Goal: Task Accomplishment & Management: Use online tool/utility

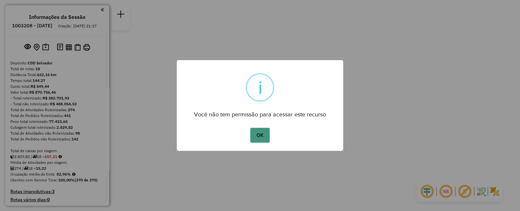
click at [258, 137] on button "OK" at bounding box center [259, 135] width 19 height 15
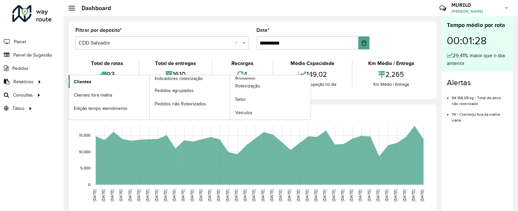
click at [101, 79] on link "Clientes" at bounding box center [109, 81] width 81 height 13
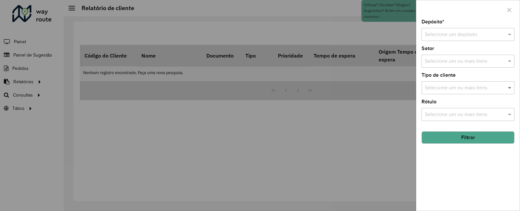
click at [511, 87] on span at bounding box center [511, 88] width 8 height 8
click at [489, 36] on input "text" at bounding box center [462, 35] width 74 height 8
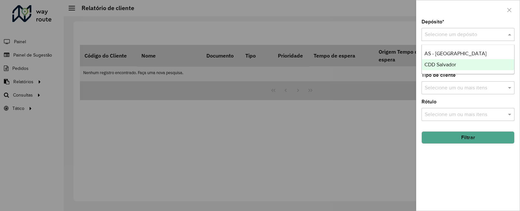
click at [455, 65] on span "CDD Salvador" at bounding box center [441, 65] width 32 height 6
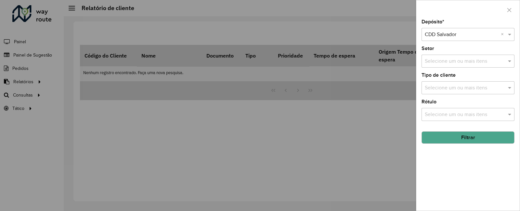
click at [431, 61] on input "text" at bounding box center [464, 62] width 83 height 8
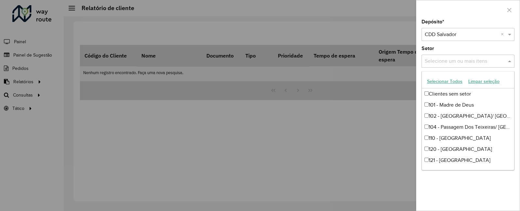
scroll to position [101, 0]
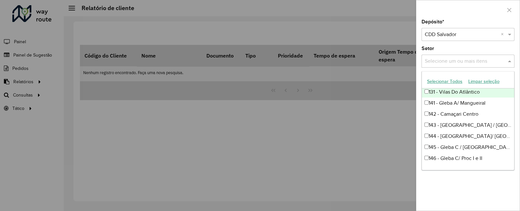
click at [484, 56] on div "Selecione um ou mais itens" at bounding box center [468, 61] width 93 height 13
click at [475, 68] on div "Depósito * Selecione um depósito × CDD Salvador × Setor Selecione um ou mais it…" at bounding box center [468, 115] width 103 height 191
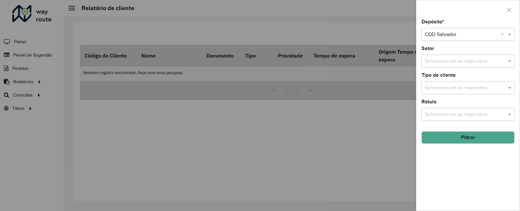
click at [470, 85] on input "text" at bounding box center [464, 88] width 83 height 8
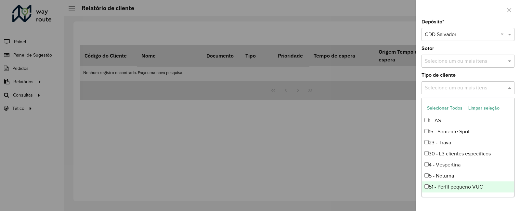
scroll to position [76, 0]
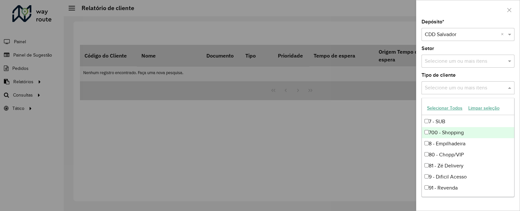
click at [458, 129] on div "700 - Shopping" at bounding box center [468, 132] width 92 height 11
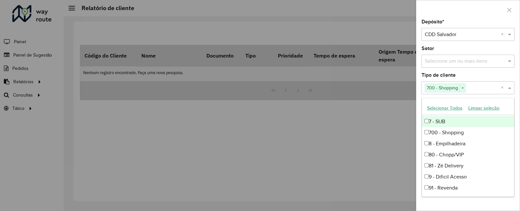
click at [496, 68] on div "Depósito * Selecione um depósito × CDD Salvador × Setor Selecione um ou mais it…" at bounding box center [468, 115] width 103 height 191
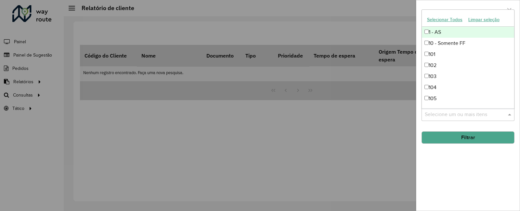
click at [485, 109] on div "Selecione um ou mais itens" at bounding box center [468, 114] width 93 height 13
click at [479, 116] on input "text" at bounding box center [464, 115] width 83 height 8
click at [475, 118] on input "text" at bounding box center [464, 115] width 83 height 8
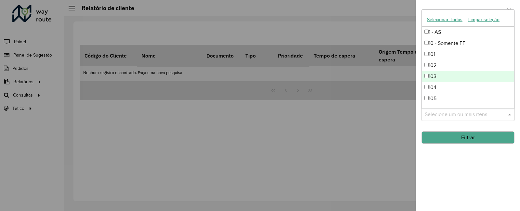
click at [473, 181] on div "Depósito * Selecione um depósito × CDD Salvador × Setor Selecione um ou mais it…" at bounding box center [468, 115] width 103 height 191
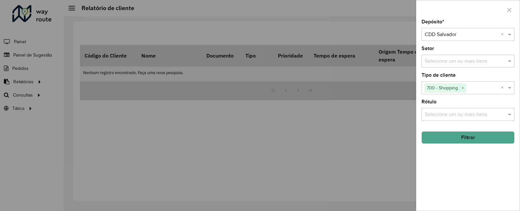
click at [472, 140] on button "Filtrar" at bounding box center [468, 137] width 93 height 12
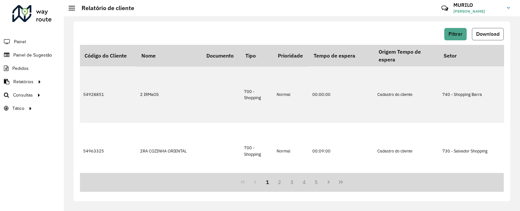
click at [488, 33] on span "Download" at bounding box center [487, 34] width 23 height 6
